Goal: Transaction & Acquisition: Purchase product/service

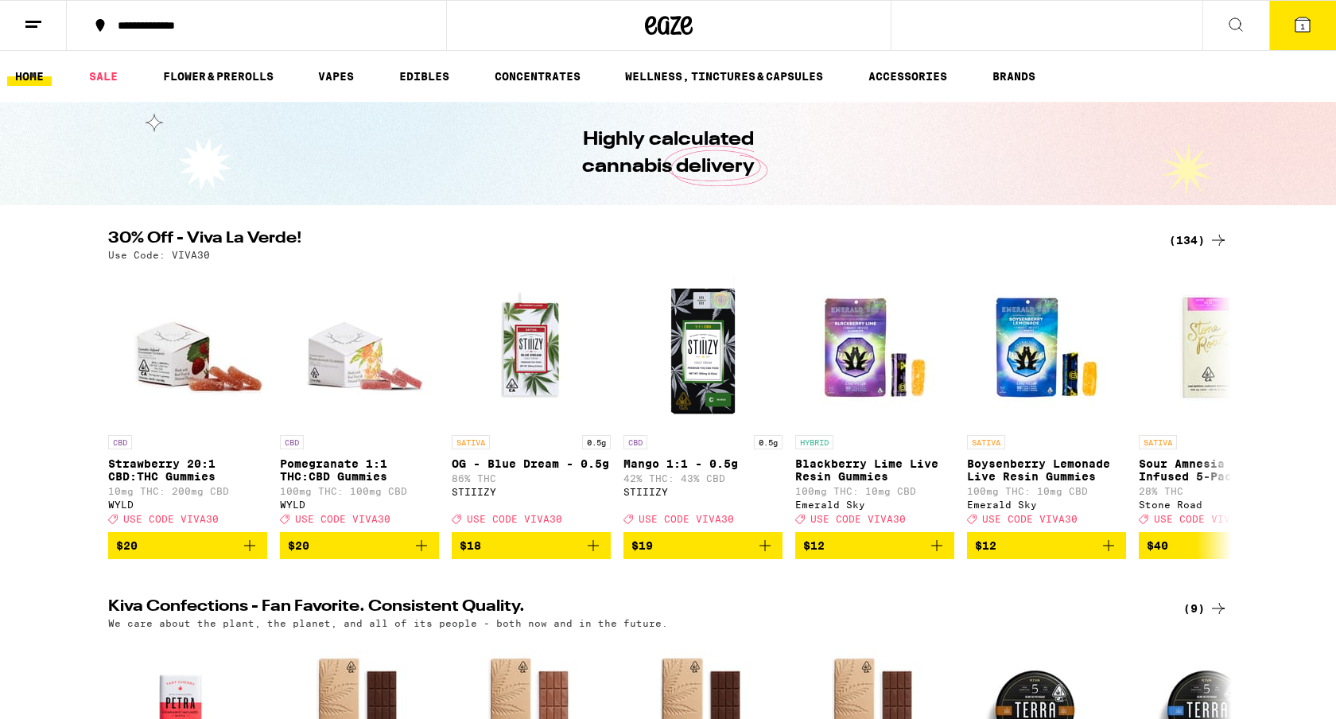
click at [1242, 20] on icon at bounding box center [1236, 24] width 19 height 19
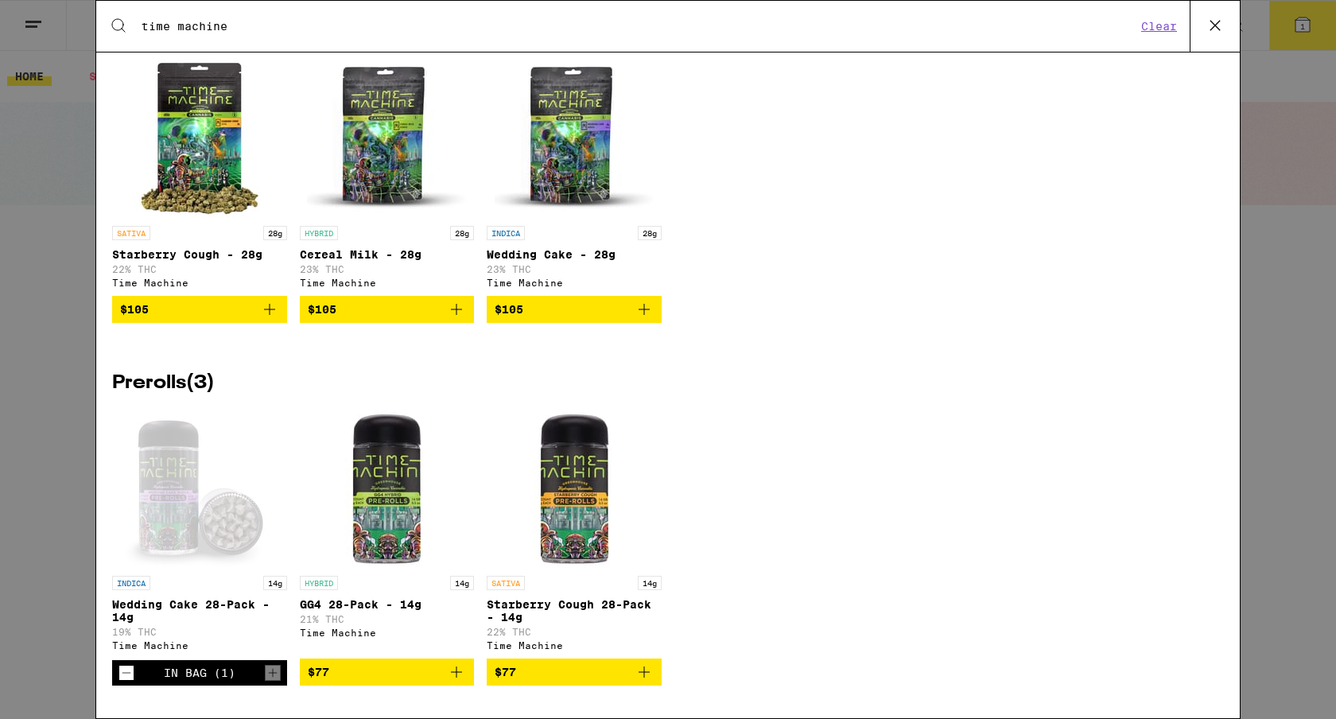
scroll to position [306, 0]
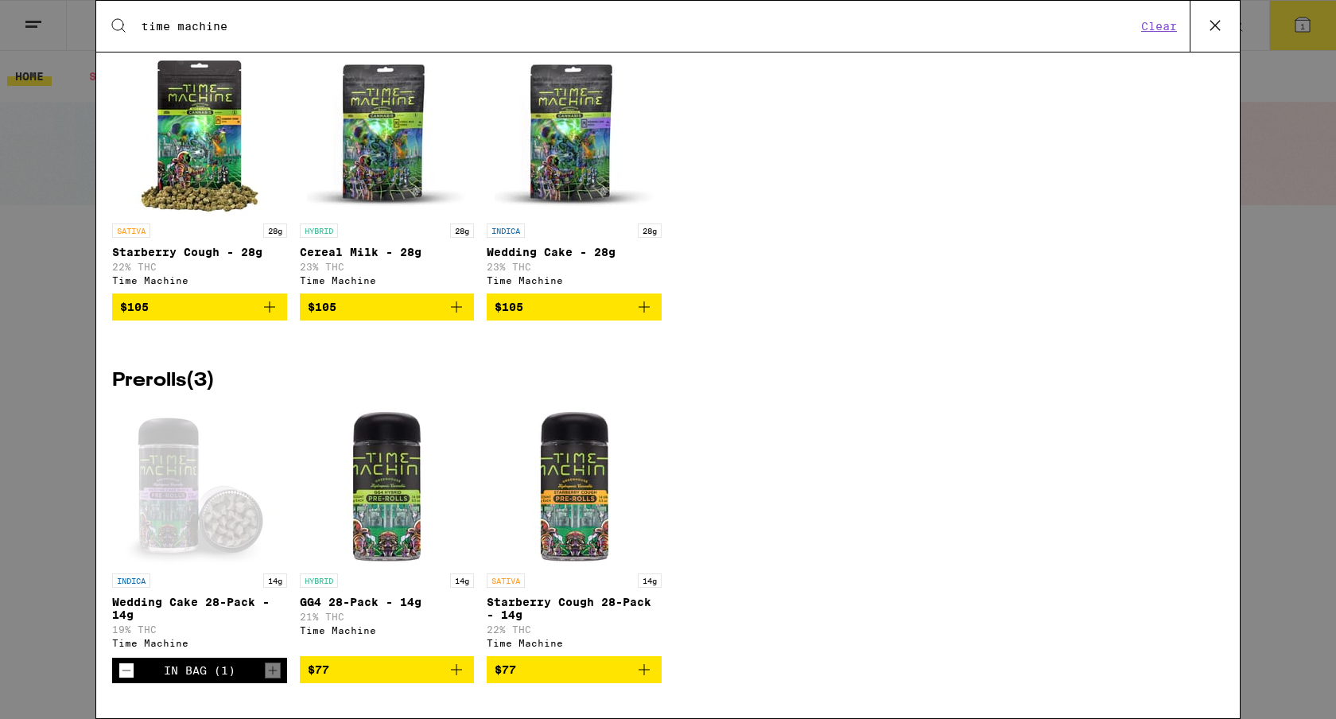
type input "time machine"
click at [1218, 25] on icon at bounding box center [1216, 26] width 24 height 24
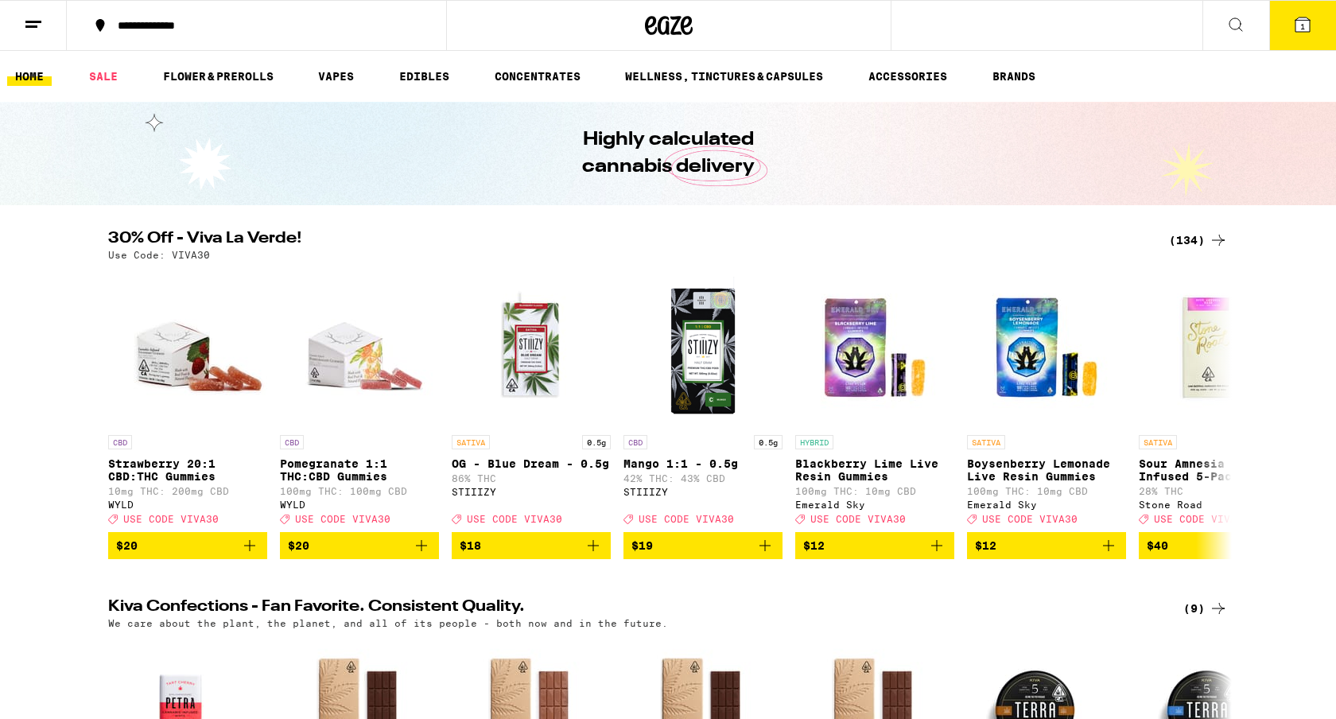
click at [1302, 25] on span "1" at bounding box center [1303, 26] width 5 height 10
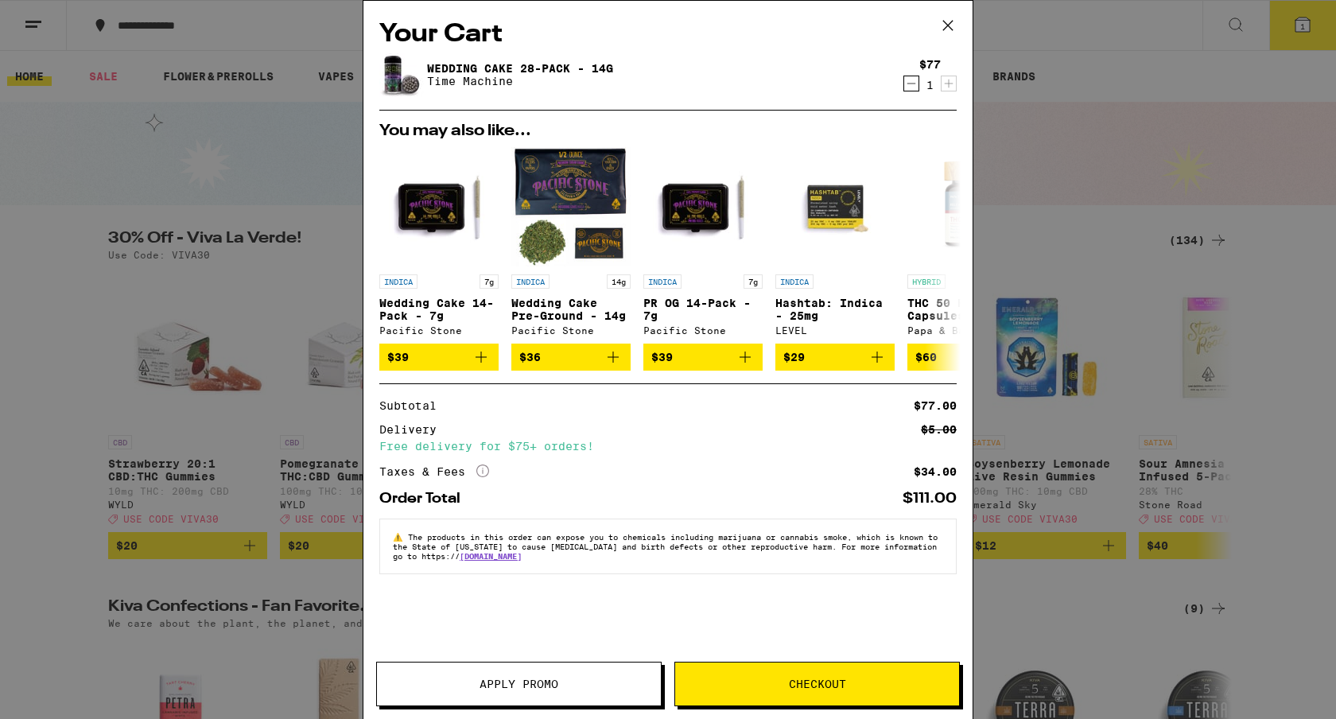
click at [524, 680] on span "Apply Promo" at bounding box center [519, 684] width 79 height 11
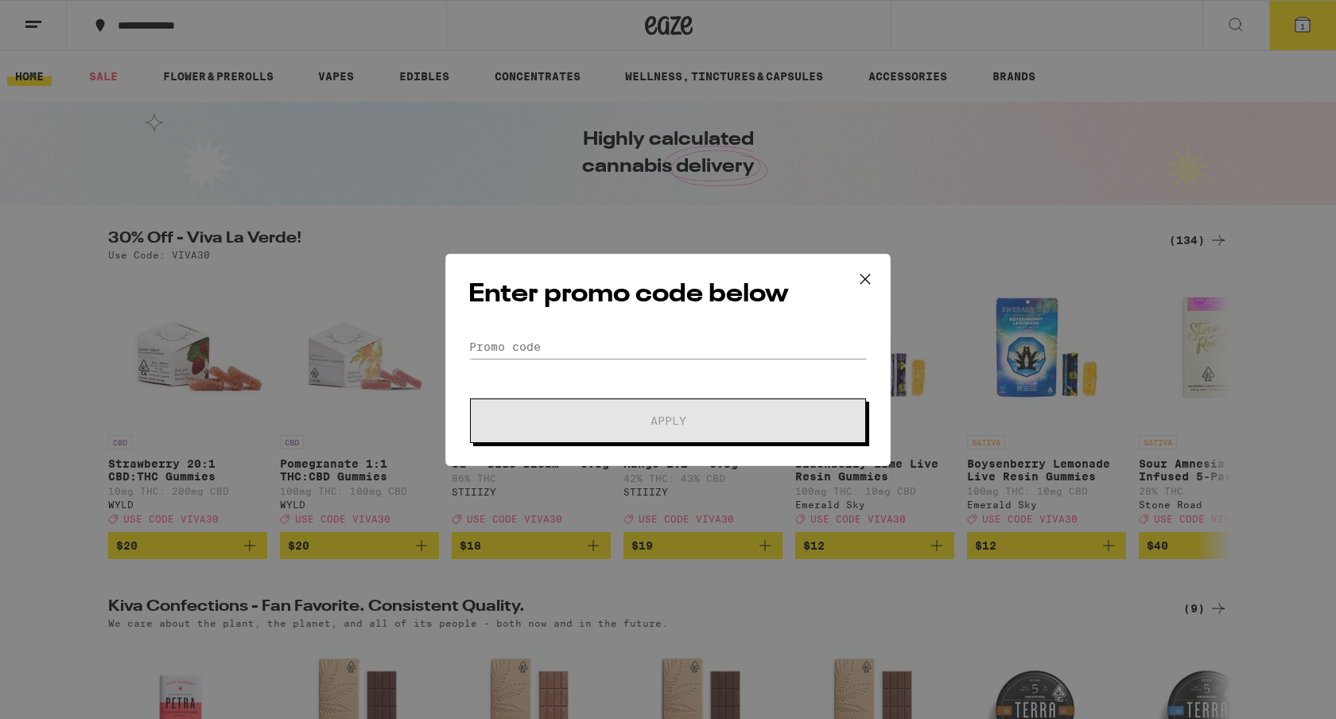
click at [864, 277] on icon at bounding box center [866, 279] width 24 height 24
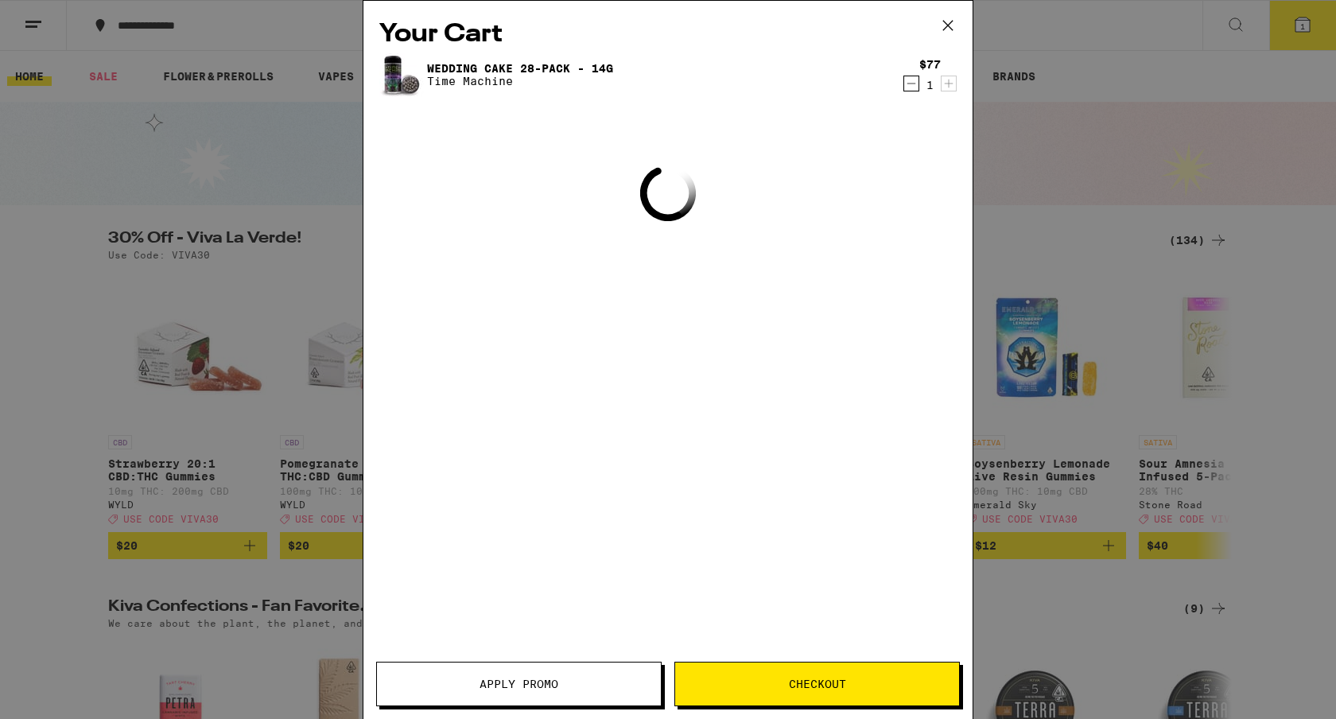
click at [1302, 31] on div "Your Cart Wedding Cake 28-Pack - 14g Time Machine $77 1 Loading Apply Promo Che…" at bounding box center [668, 359] width 1336 height 719
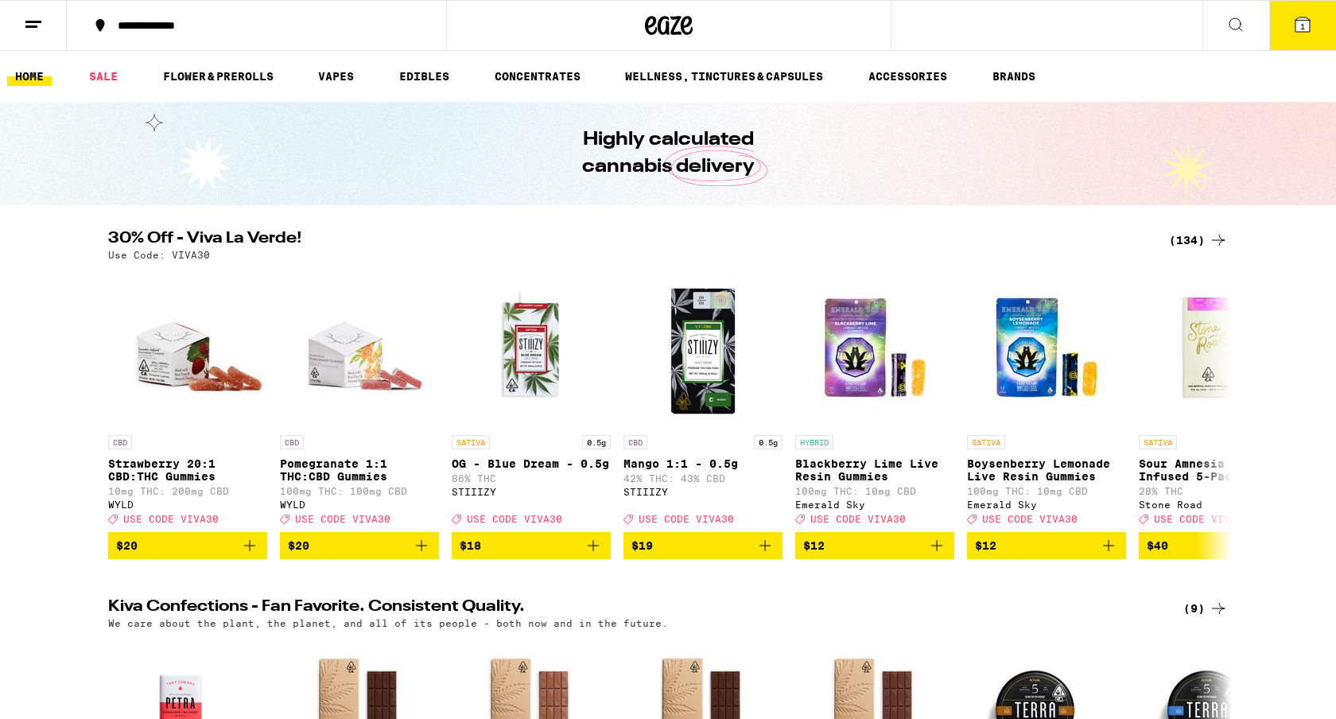
click at [1305, 24] on span "1" at bounding box center [1303, 26] width 5 height 10
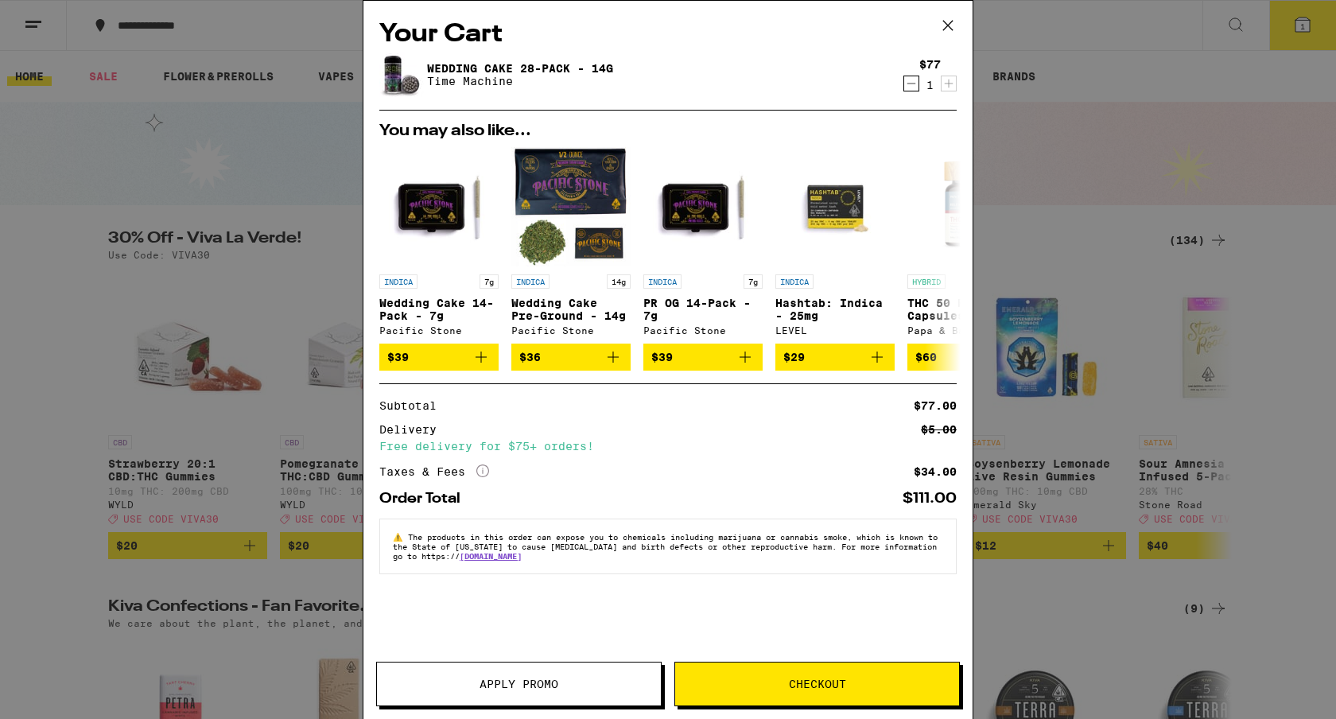
click at [771, 675] on button "Checkout" at bounding box center [818, 684] width 286 height 45
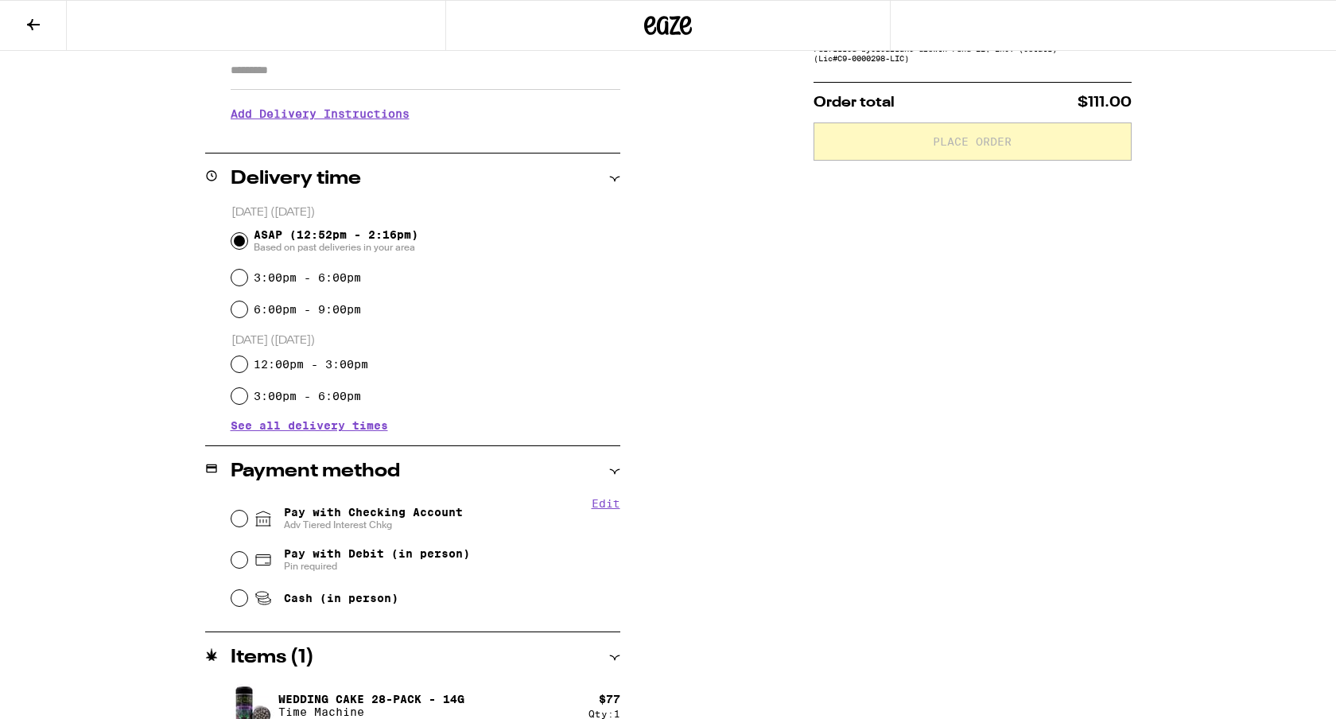
scroll to position [313, 0]
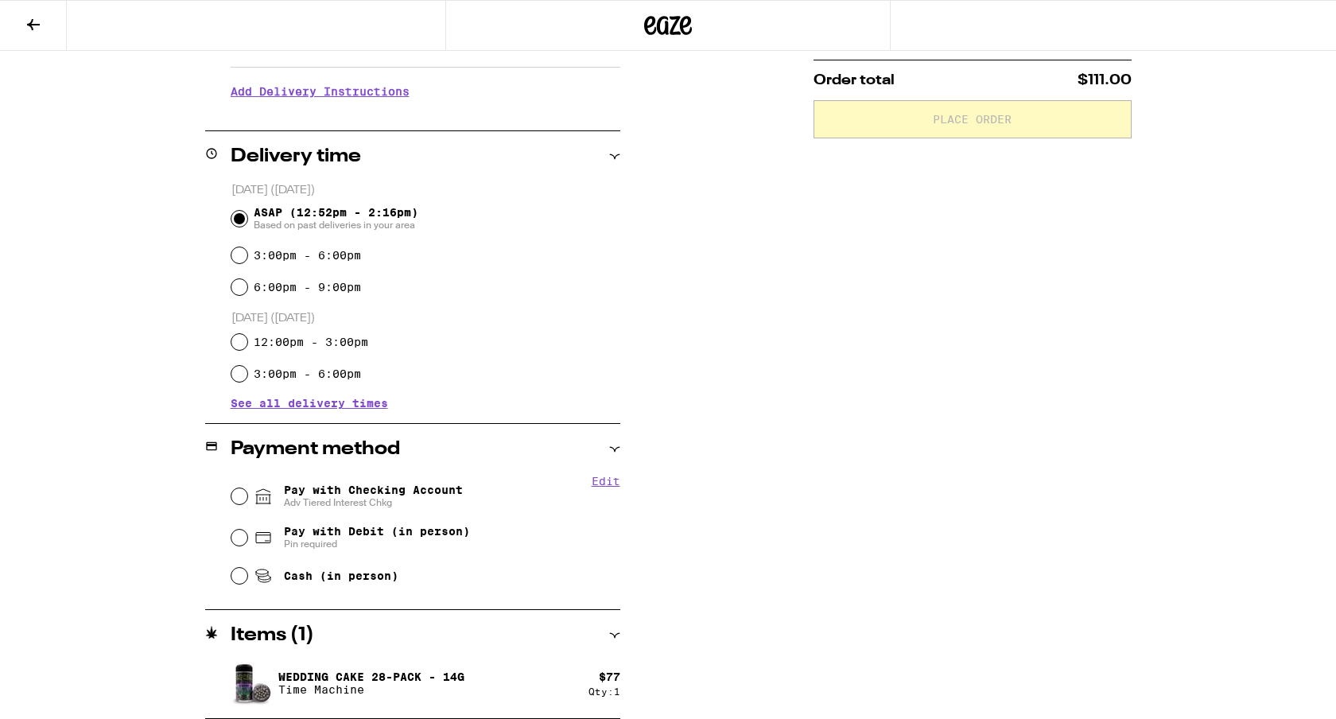
click at [332, 500] on span "Adv Tiered Interest Chkg" at bounding box center [373, 502] width 179 height 13
click at [247, 500] on input "Pay with Checking Account Adv Tiered Interest Chkg" at bounding box center [239, 496] width 16 height 16
radio input "true"
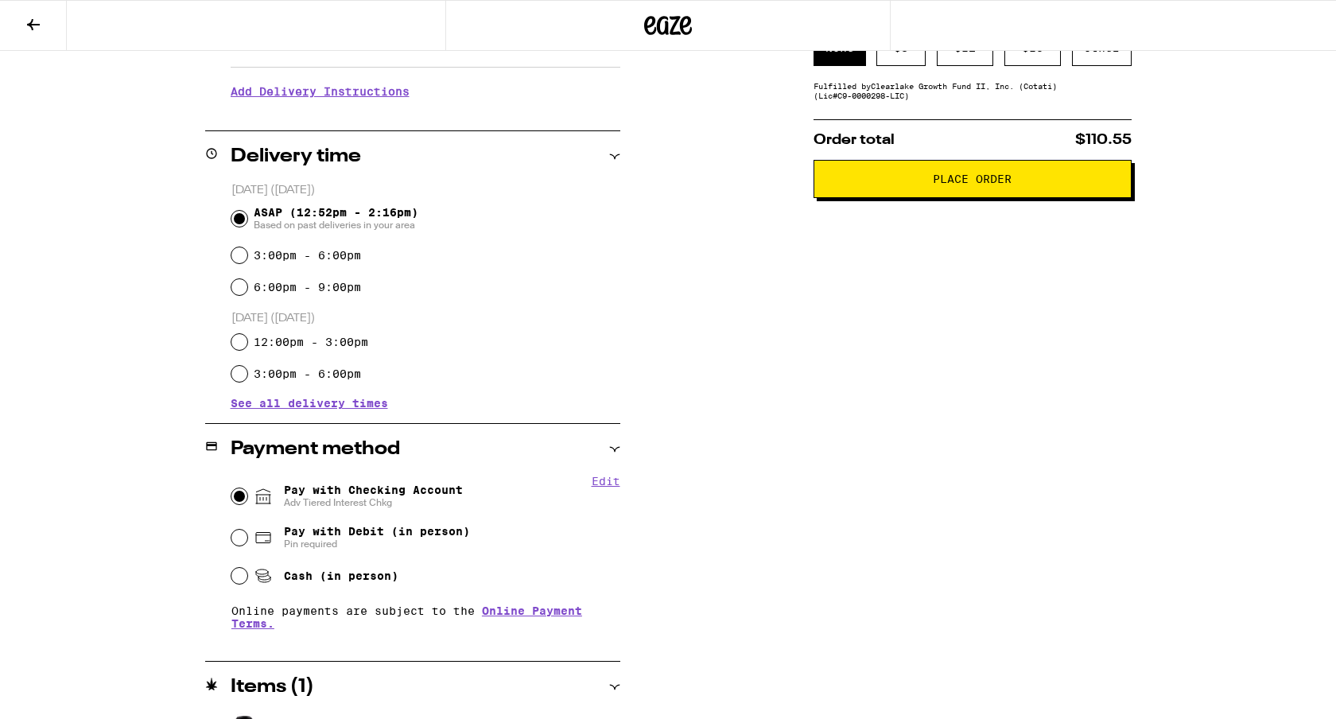
click at [963, 185] on span "Place Order" at bounding box center [972, 178] width 79 height 11
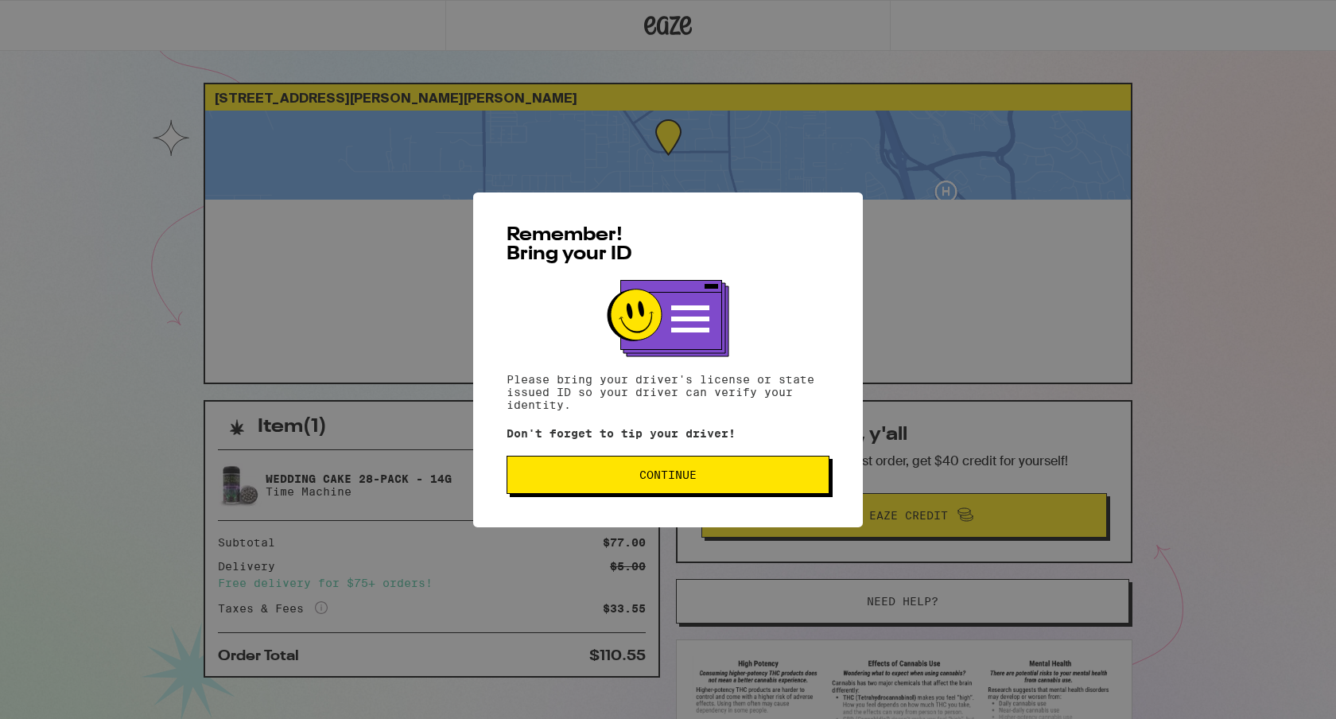
click at [683, 479] on span "Continue" at bounding box center [668, 474] width 57 height 11
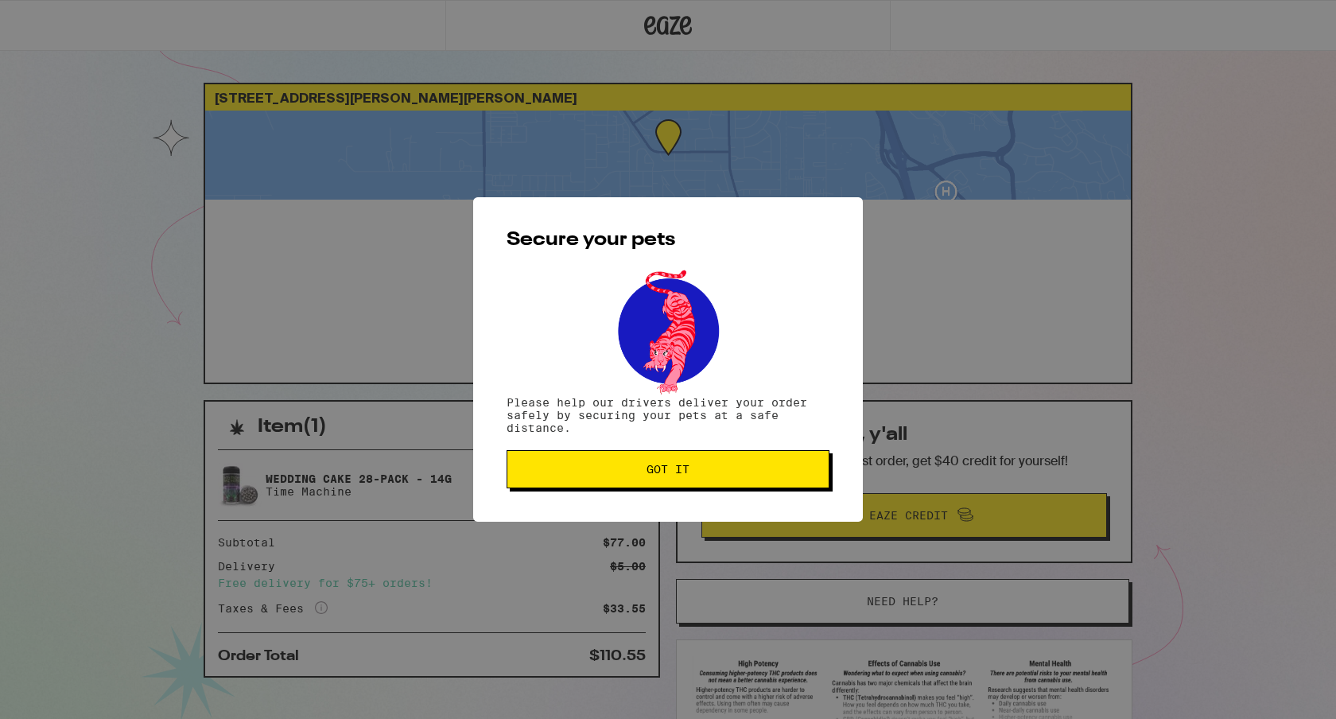
click at [683, 475] on span "Got it" at bounding box center [668, 469] width 43 height 11
